Goal: Information Seeking & Learning: Learn about a topic

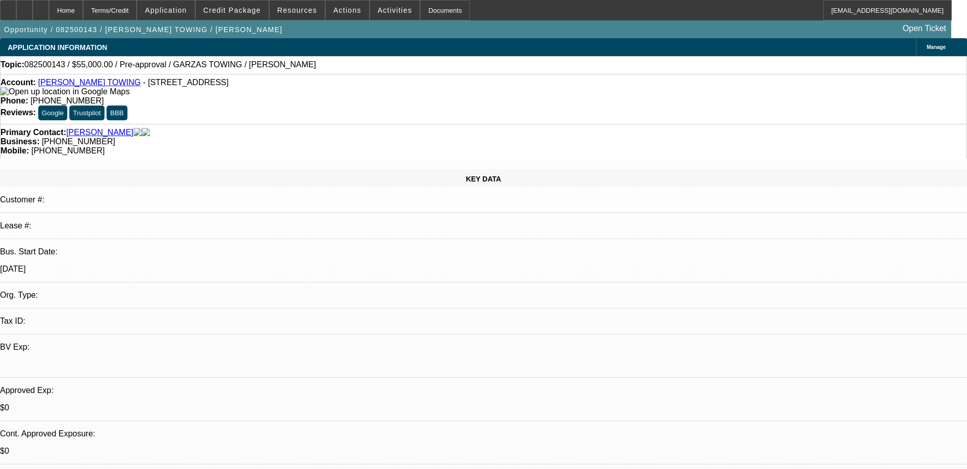
select select "0"
select select "2"
select select "0.1"
select select "1"
select select "2"
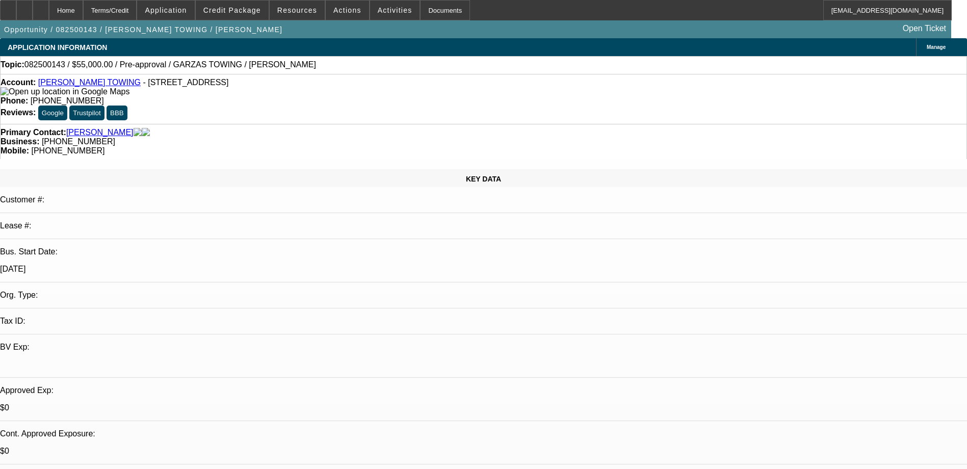
select select "4"
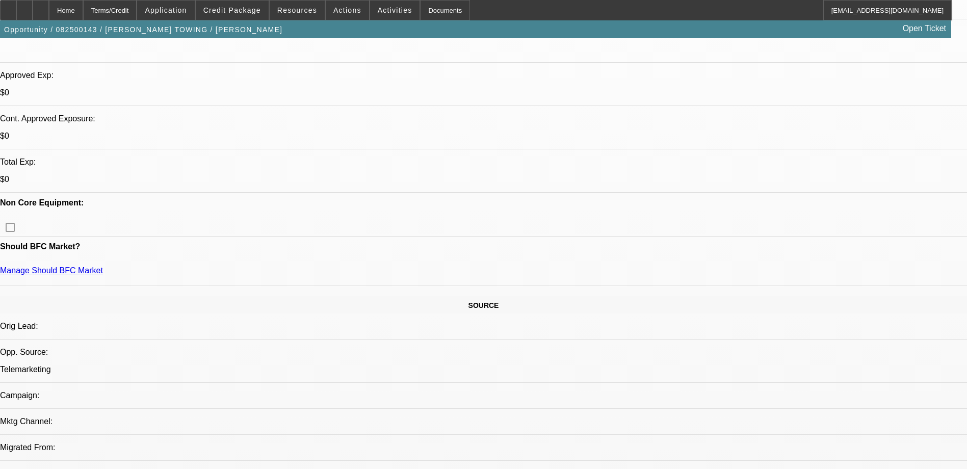
scroll to position [408, 0]
